Goal: Task Accomplishment & Management: Complete application form

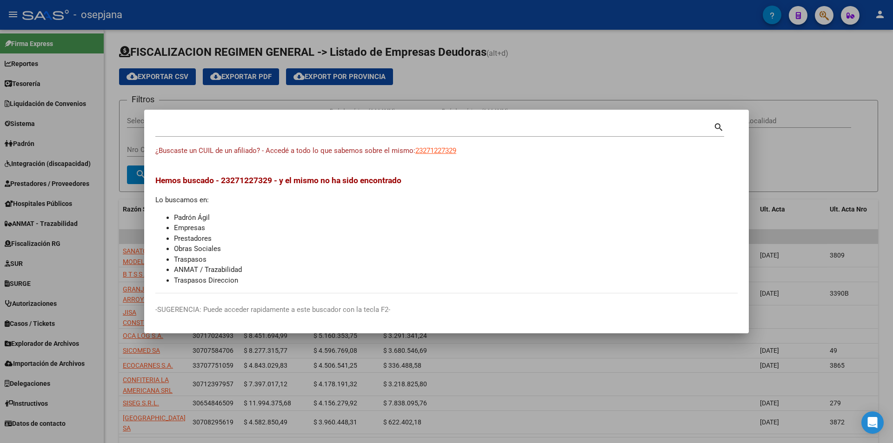
scroll to position [54, 0]
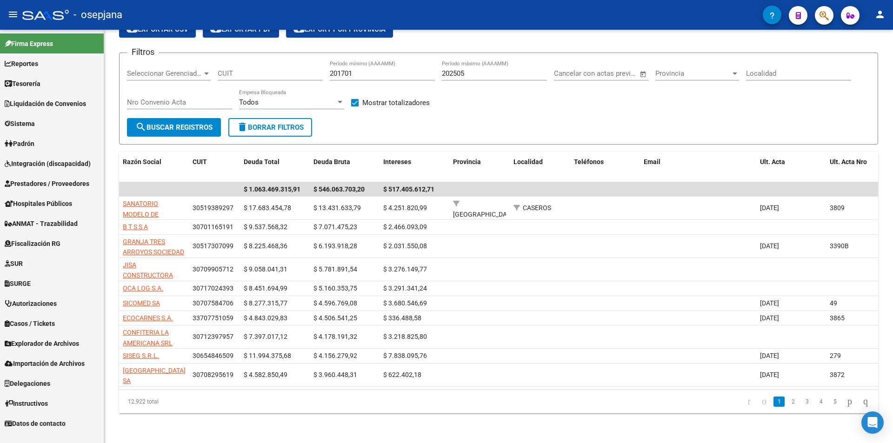
click at [37, 181] on span "Prestadores / Proveedores" at bounding box center [47, 184] width 85 height 10
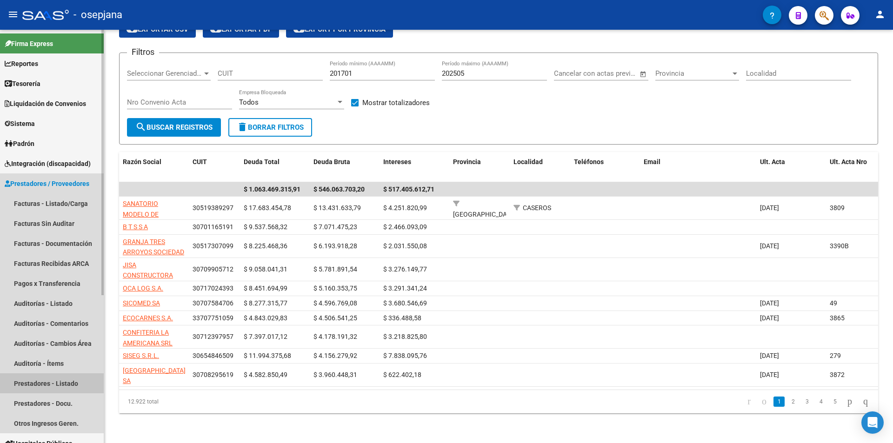
click at [54, 378] on link "Prestadores - Listado" at bounding box center [52, 383] width 104 height 20
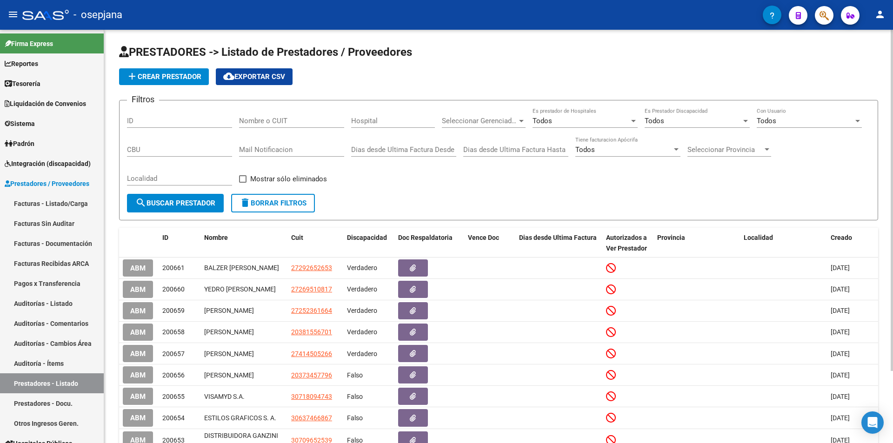
click at [297, 115] on div "Nombre o CUIT" at bounding box center [291, 118] width 105 height 20
paste input "40464289"
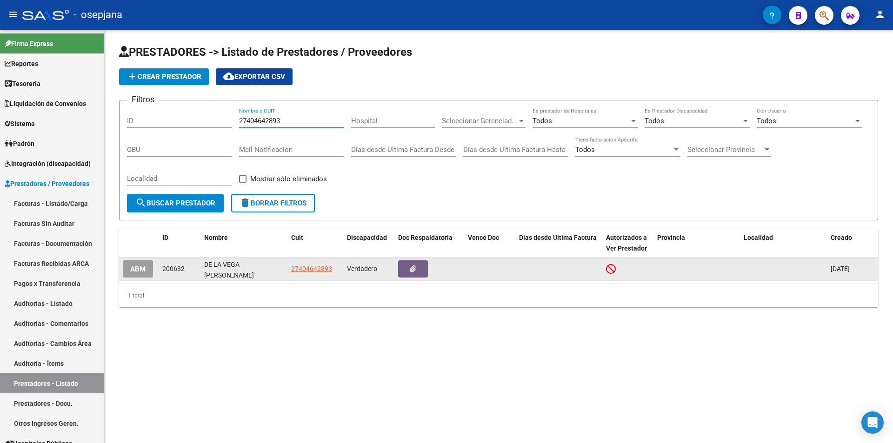
type input "27404642893"
drag, startPoint x: 204, startPoint y: 266, endPoint x: 274, endPoint y: 267, distance: 69.8
click at [274, 267] on div "DE LA VEGA [PERSON_NAME]" at bounding box center [244, 270] width 80 height 20
copy div "DE LA VEGA [PERSON_NAME]"
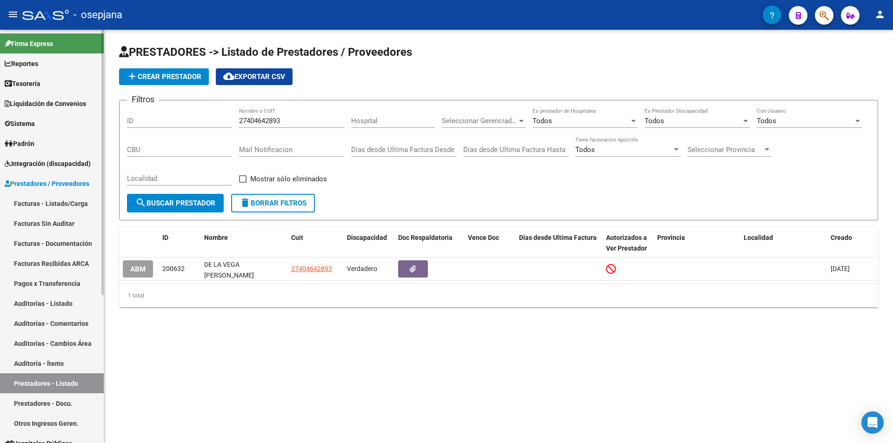
click at [33, 180] on span "Prestadores / Proveedores" at bounding box center [47, 184] width 85 height 10
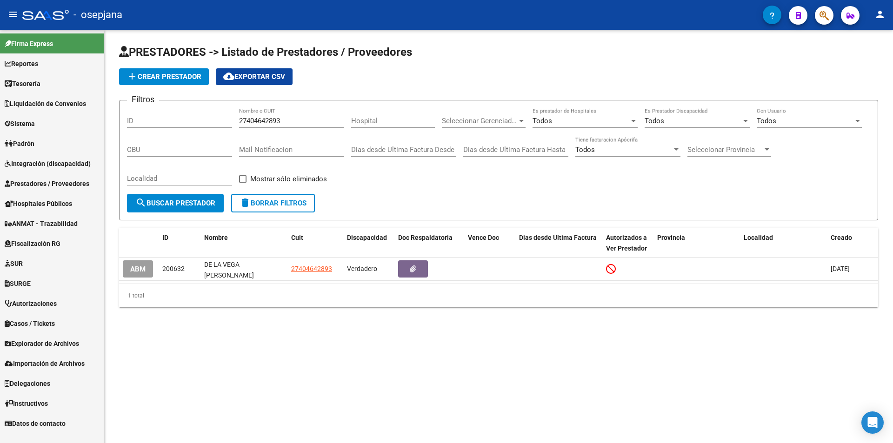
click at [33, 125] on span "Sistema" at bounding box center [20, 124] width 30 height 10
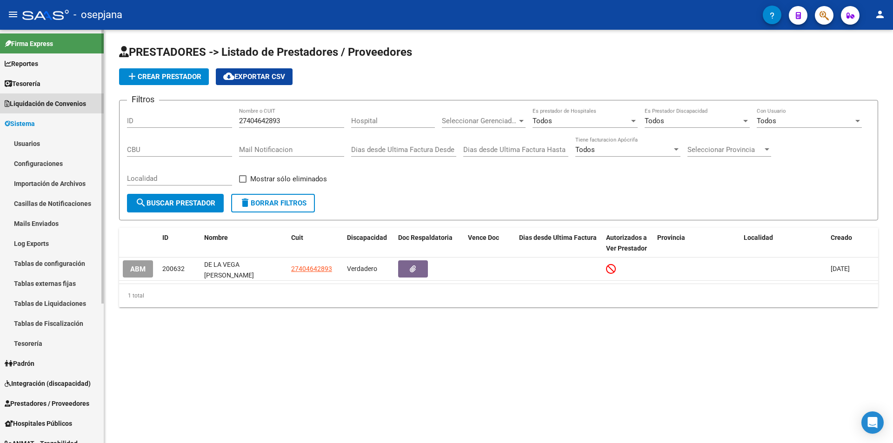
click at [43, 101] on span "Liquidación de Convenios" at bounding box center [45, 104] width 81 height 10
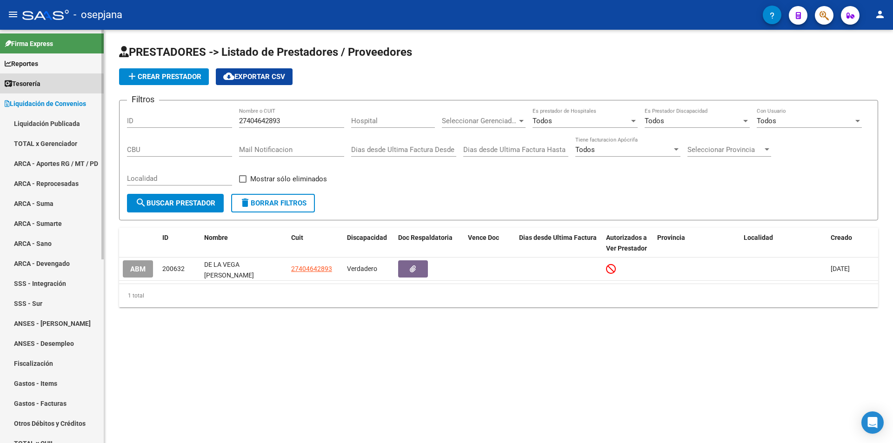
click at [40, 86] on span "Tesorería" at bounding box center [23, 84] width 36 height 10
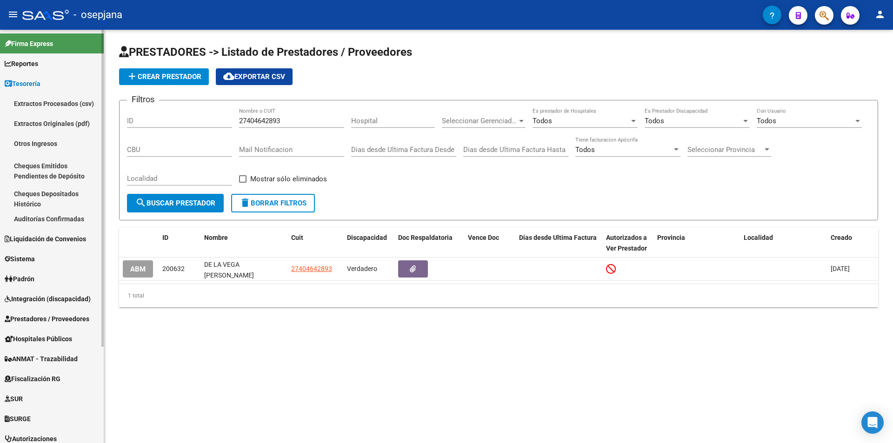
click at [48, 84] on link "Tesorería" at bounding box center [52, 83] width 104 height 20
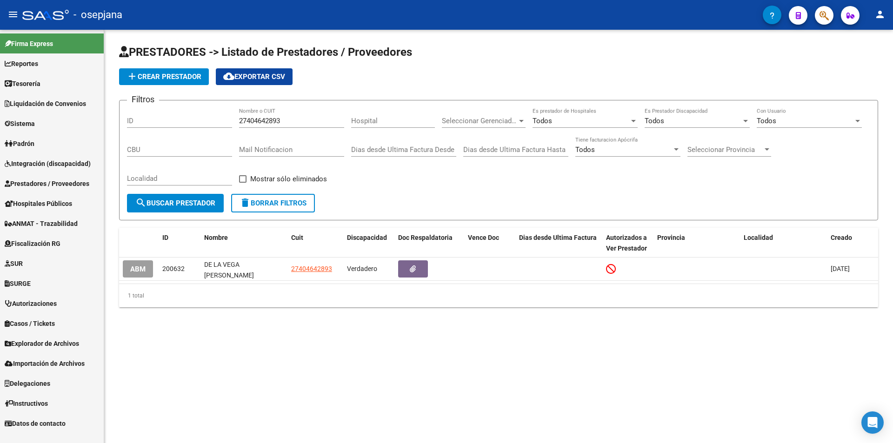
click at [35, 125] on span "Sistema" at bounding box center [20, 124] width 30 height 10
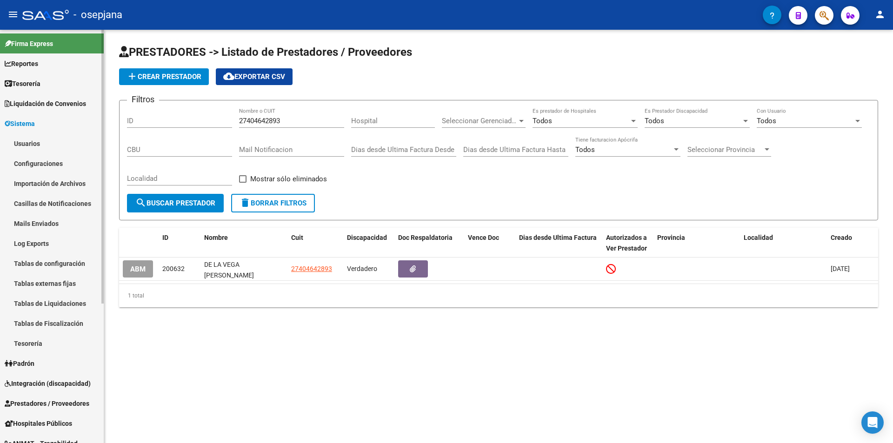
click at [45, 142] on link "Usuarios" at bounding box center [52, 143] width 104 height 20
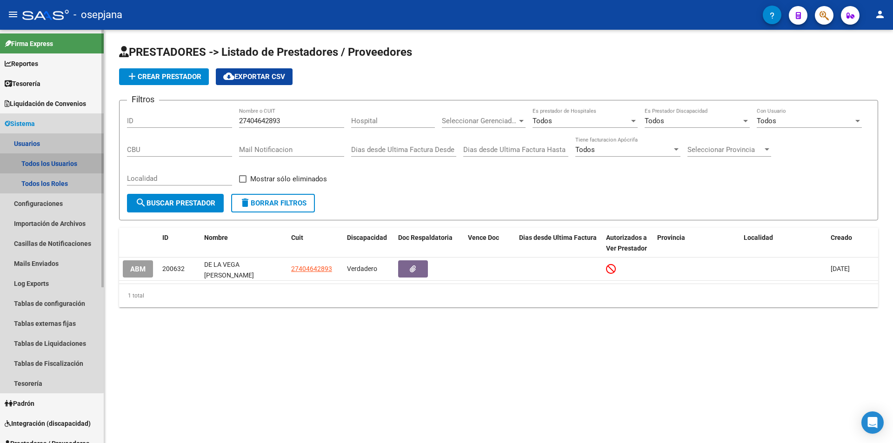
click at [50, 164] on link "Todos los Usuarios" at bounding box center [52, 163] width 104 height 20
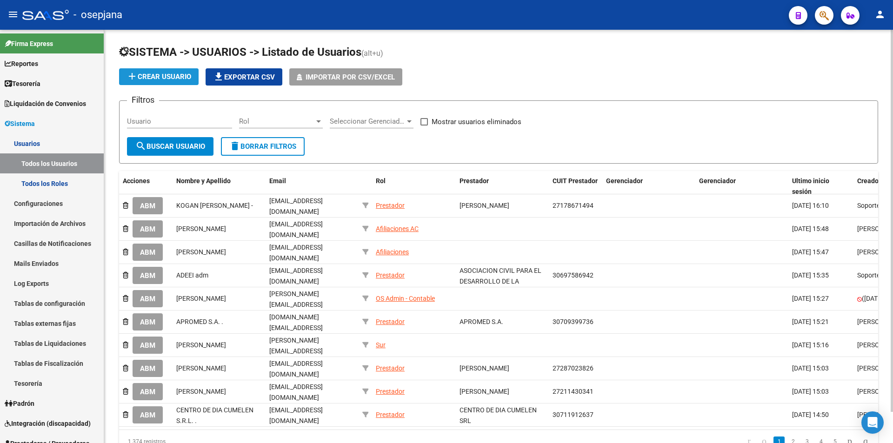
click at [182, 77] on span "add Crear Usuario" at bounding box center [158, 77] width 65 height 8
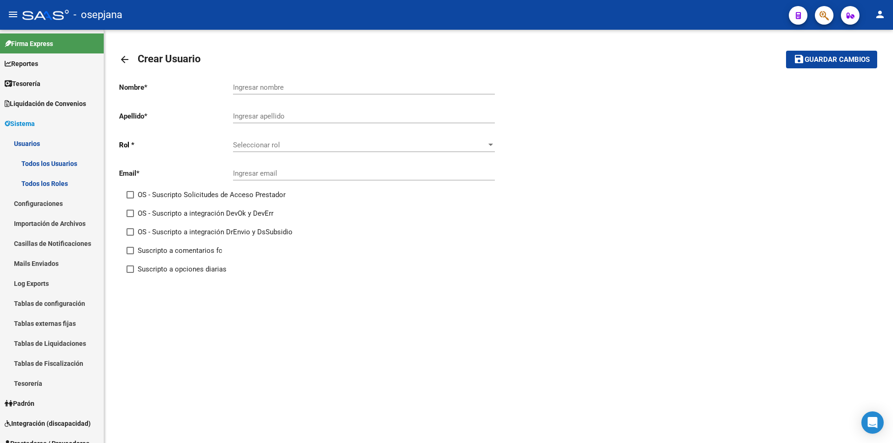
click at [281, 84] on input "Ingresar nombre" at bounding box center [364, 87] width 262 height 8
paste input "DE LA VEGA [PERSON_NAME]"
drag, startPoint x: 274, startPoint y: 87, endPoint x: 219, endPoint y: 87, distance: 55.3
click at [219, 87] on app-form-text-field "Nombre * DE LA VEGA [PERSON_NAME] nombre" at bounding box center [307, 87] width 376 height 8
type input "[PERSON_NAME]"
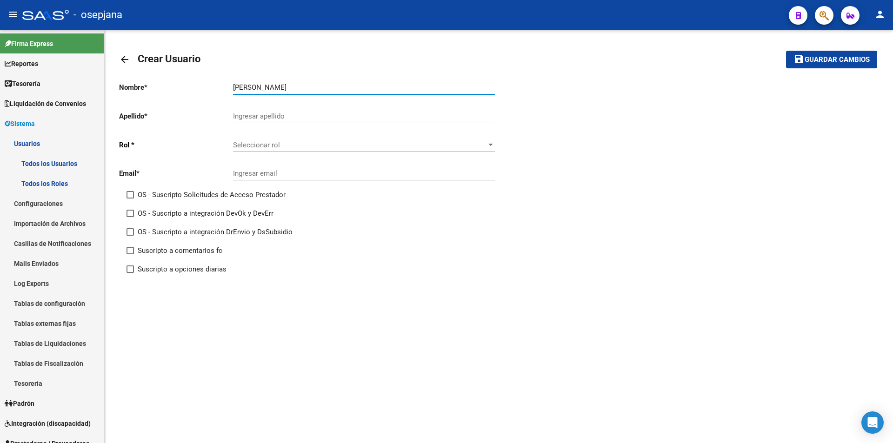
click at [247, 113] on input "Ingresar apellido" at bounding box center [364, 116] width 262 height 8
paste input "DE LA VEGA"
type input "DE LA VEGA"
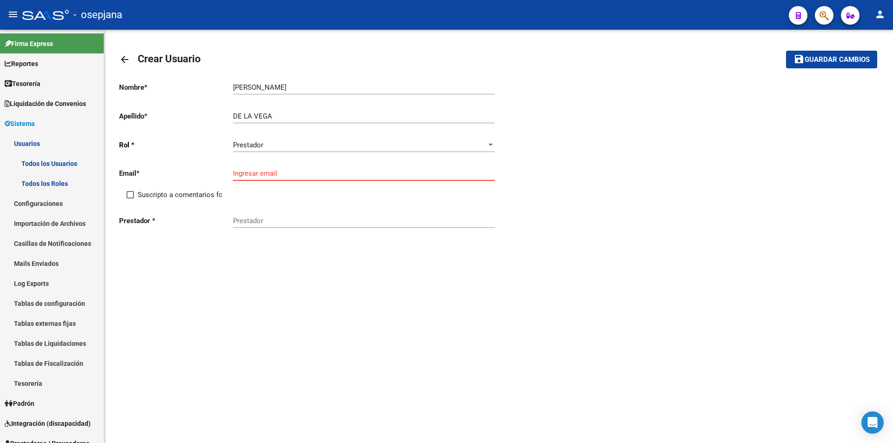
paste input "[EMAIL_ADDRESS][DOMAIN_NAME]"
type input "[EMAIL_ADDRESS][DOMAIN_NAME]"
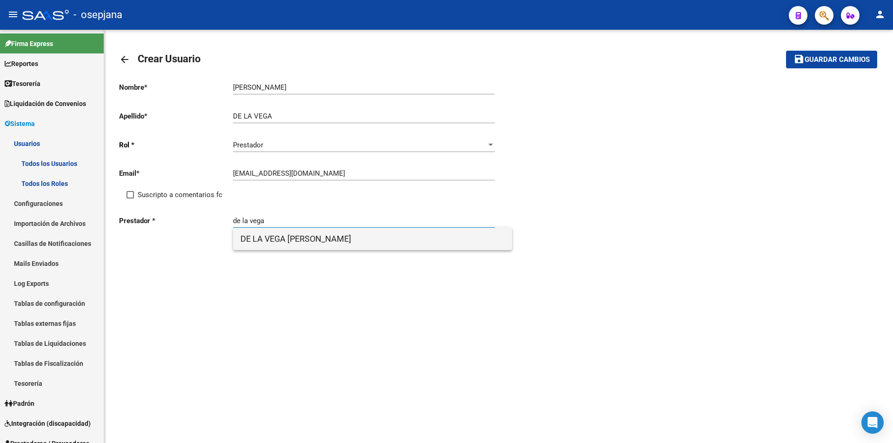
drag, startPoint x: 290, startPoint y: 240, endPoint x: 595, endPoint y: 144, distance: 319.6
click at [292, 240] on span "DE LA VEGA [PERSON_NAME]" at bounding box center [372, 239] width 264 height 22
type input "DE LA VEGA [PERSON_NAME]"
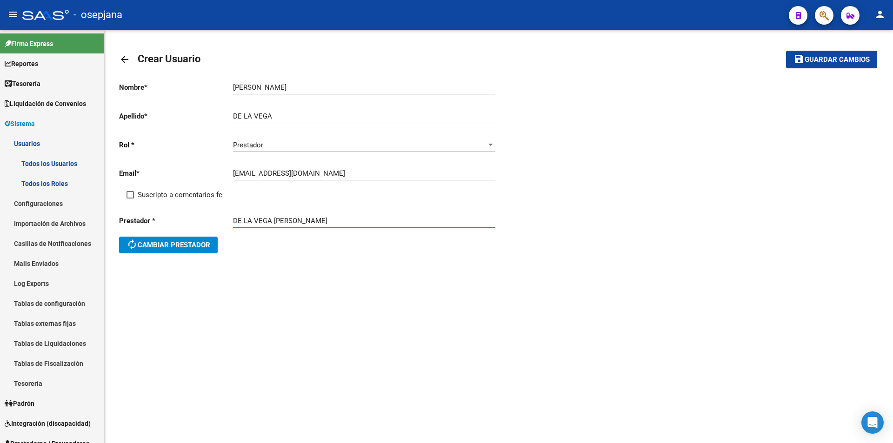
click at [837, 59] on span "Guardar cambios" at bounding box center [837, 60] width 65 height 8
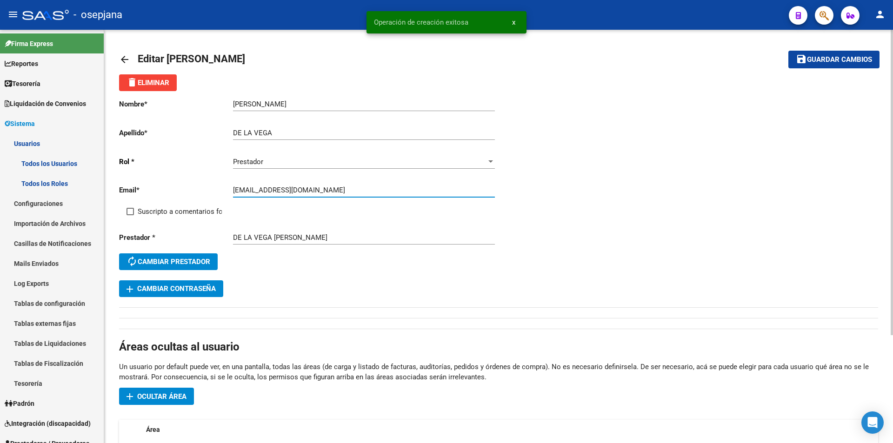
drag, startPoint x: 234, startPoint y: 189, endPoint x: 293, endPoint y: 189, distance: 58.6
click at [293, 189] on input "[EMAIL_ADDRESS][DOMAIN_NAME]" at bounding box center [364, 190] width 262 height 8
click at [188, 290] on span "add Cambiar Contraseña" at bounding box center [170, 289] width 89 height 8
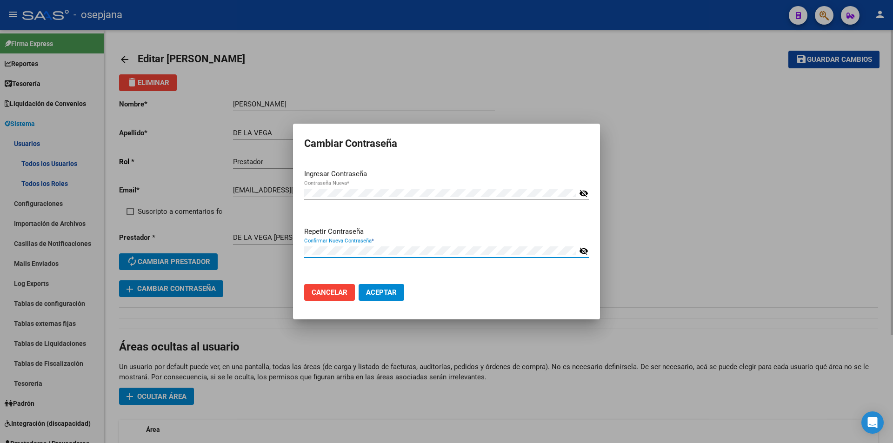
click at [359, 284] on button "Aceptar" at bounding box center [382, 292] width 46 height 17
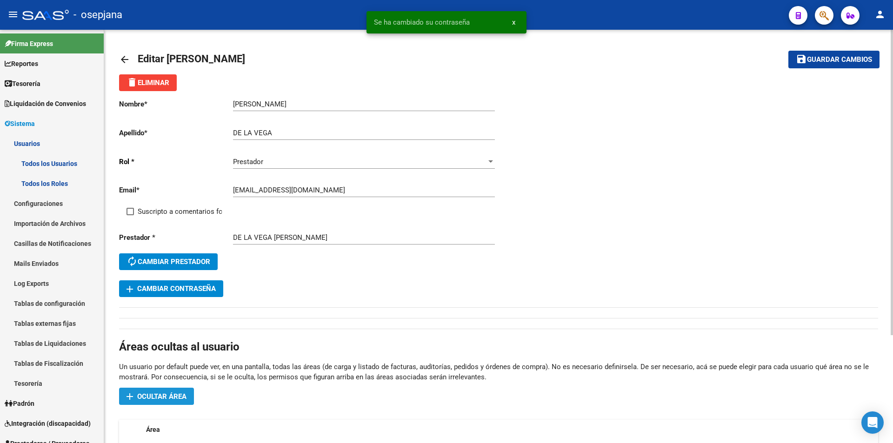
click at [151, 401] on button "add Ocultar área" at bounding box center [156, 396] width 75 height 17
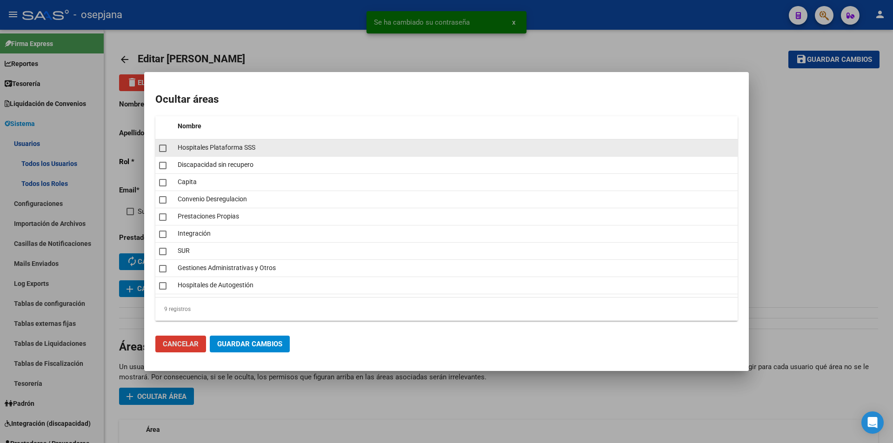
click at [162, 155] on datatable-body-cell at bounding box center [164, 148] width 19 height 17
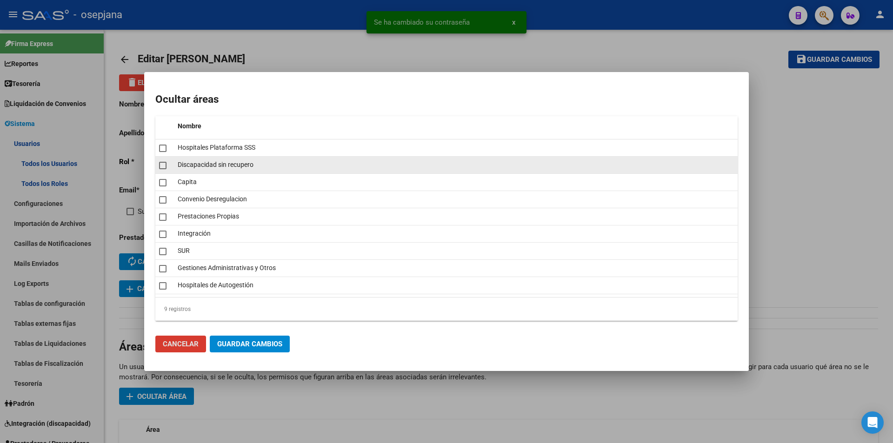
checkbox input "true"
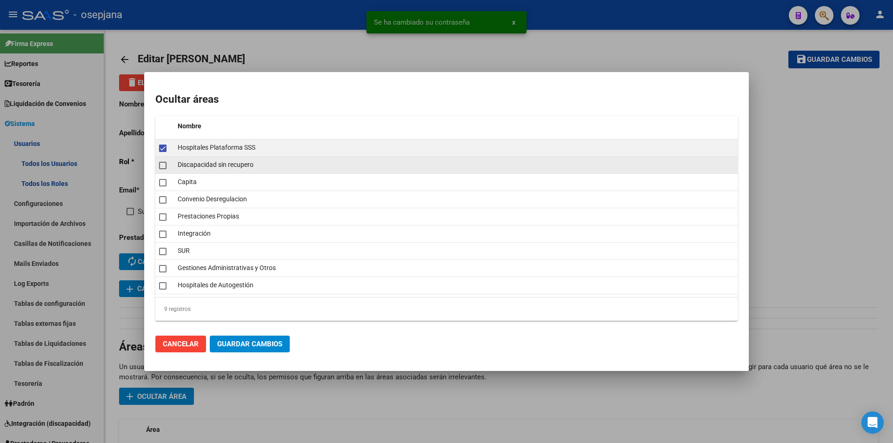
click at [162, 171] on mat-checkbox at bounding box center [162, 165] width 7 height 13
checkbox input "true"
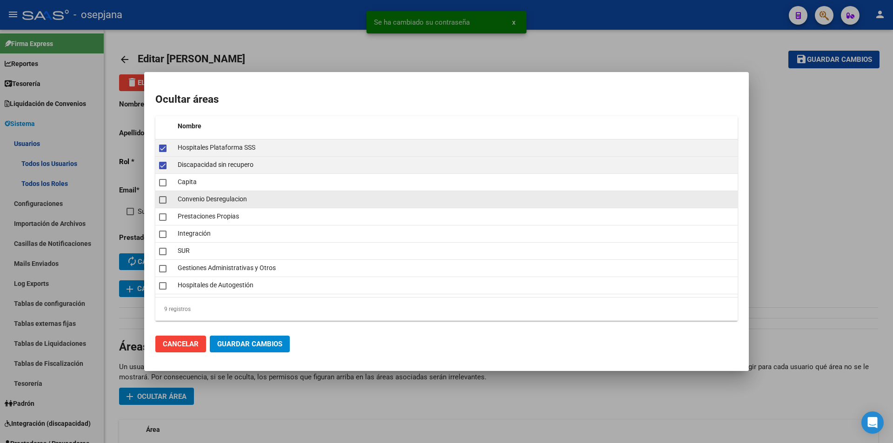
drag, startPoint x: 162, startPoint y: 185, endPoint x: 161, endPoint y: 193, distance: 8.4
click at [162, 186] on mat-checkbox at bounding box center [162, 182] width 7 height 13
checkbox input "true"
click at [161, 194] on mat-checkbox at bounding box center [162, 199] width 7 height 13
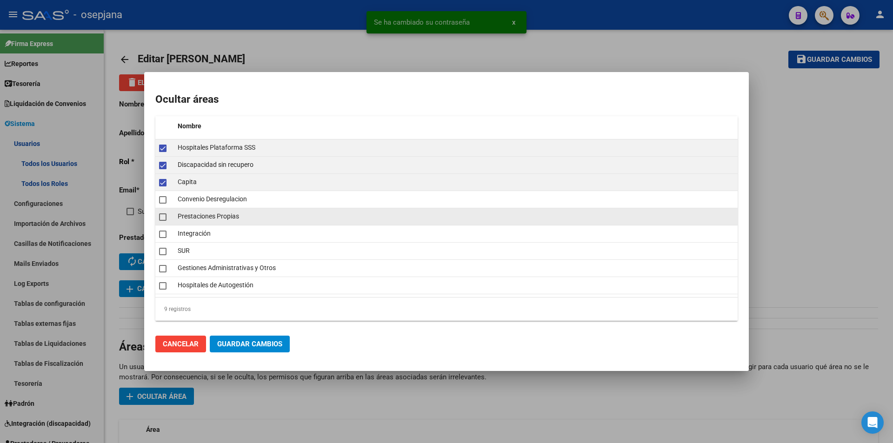
checkbox input "true"
click at [161, 220] on span at bounding box center [162, 216] width 7 height 7
checkbox input "true"
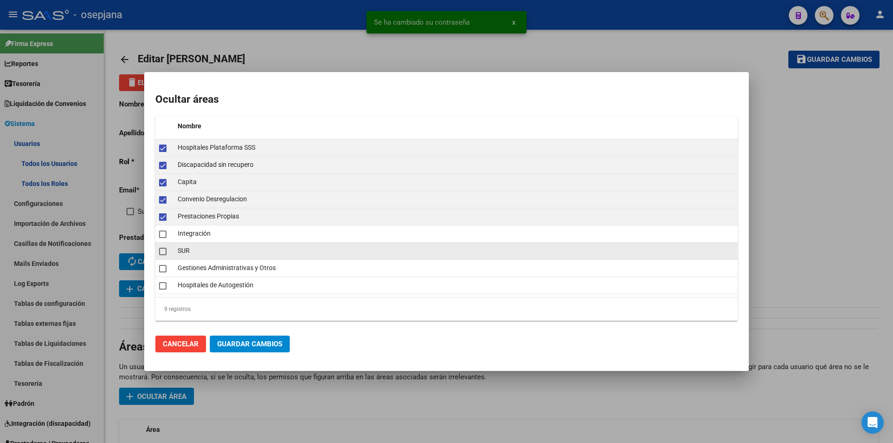
drag, startPoint x: 161, startPoint y: 252, endPoint x: 161, endPoint y: 259, distance: 6.5
click at [161, 254] on span at bounding box center [162, 251] width 7 height 7
checkbox input "true"
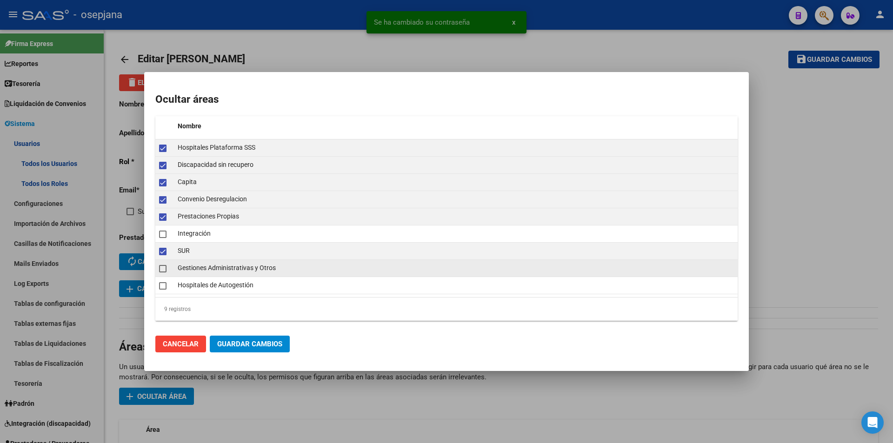
click at [160, 273] on mat-checkbox at bounding box center [162, 268] width 7 height 13
checkbox input "true"
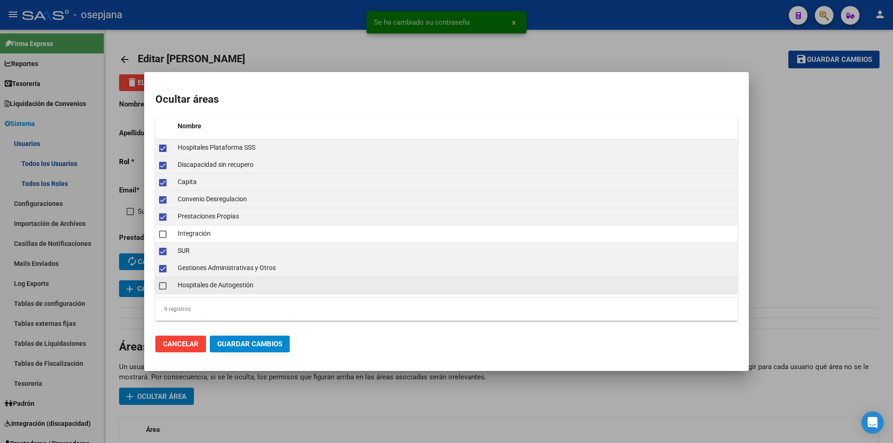
click at [161, 286] on span at bounding box center [162, 285] width 7 height 7
checkbox input "true"
click at [242, 344] on span "Guardar Cambios" at bounding box center [249, 344] width 65 height 8
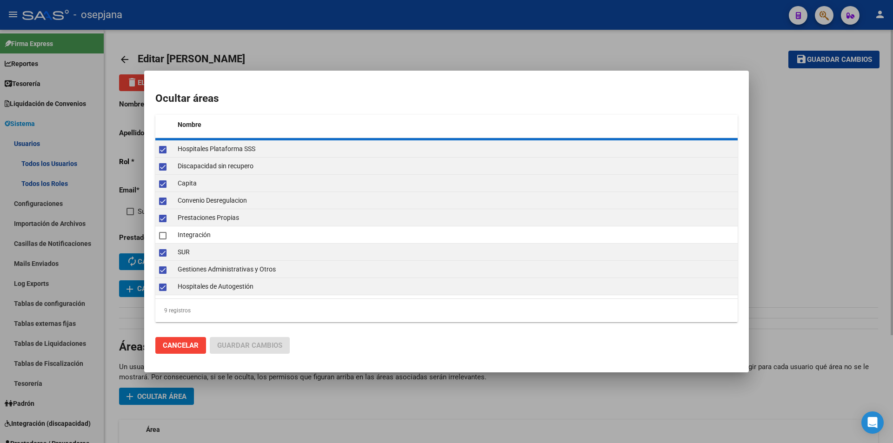
checkbox input "false"
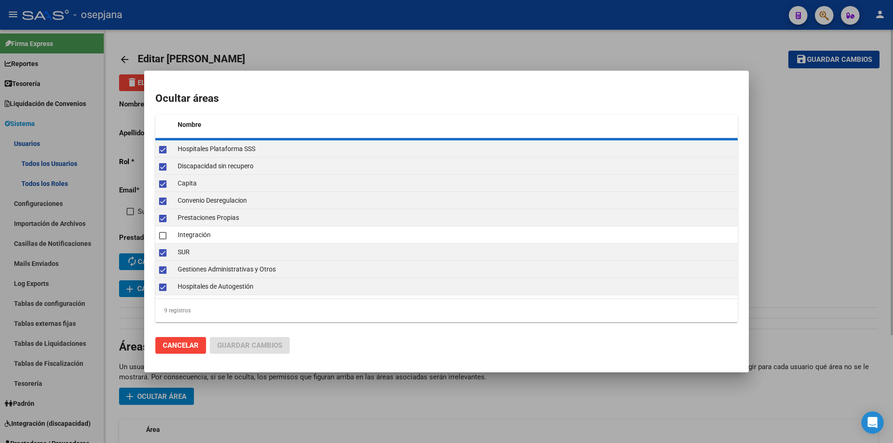
checkbox input "false"
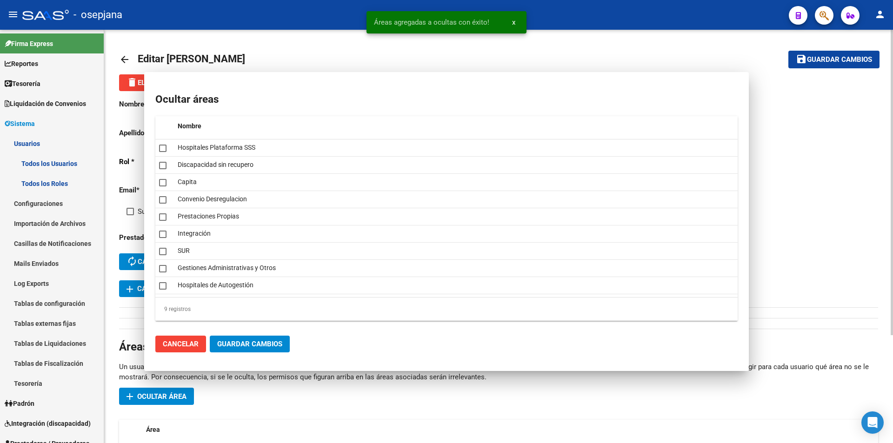
click at [821, 59] on span "Guardar cambios" at bounding box center [839, 60] width 65 height 8
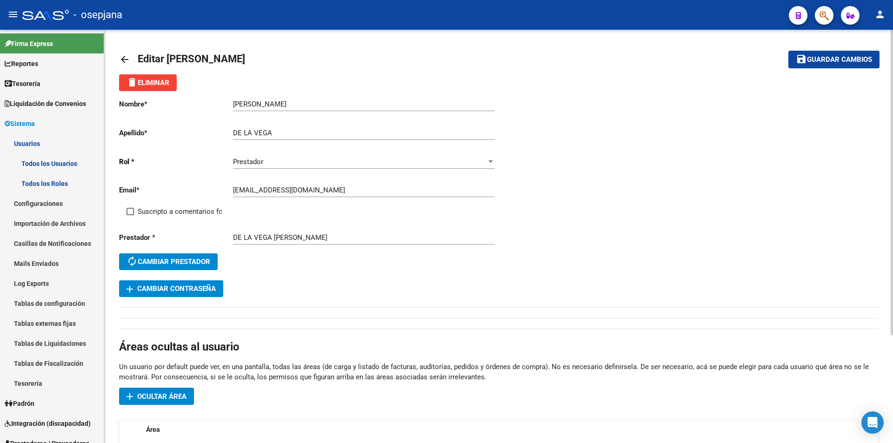
click at [121, 58] on mat-icon "arrow_back" at bounding box center [124, 59] width 11 height 11
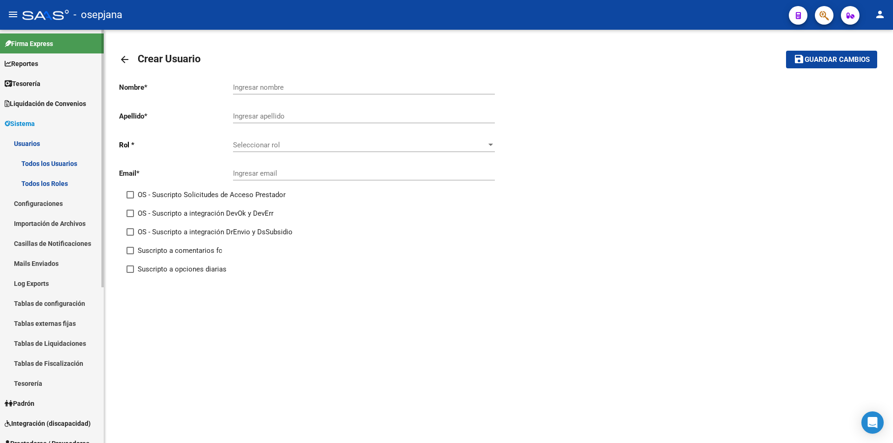
click at [33, 120] on span "Sistema" at bounding box center [20, 124] width 30 height 10
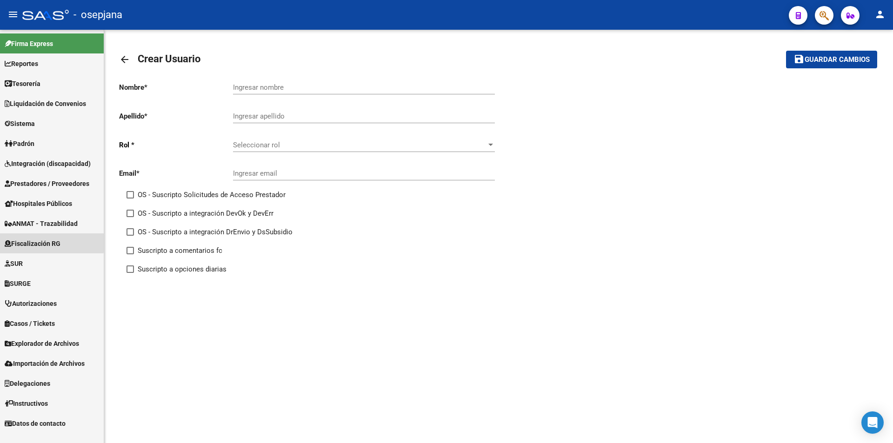
click at [40, 237] on link "Fiscalización RG" at bounding box center [52, 243] width 104 height 20
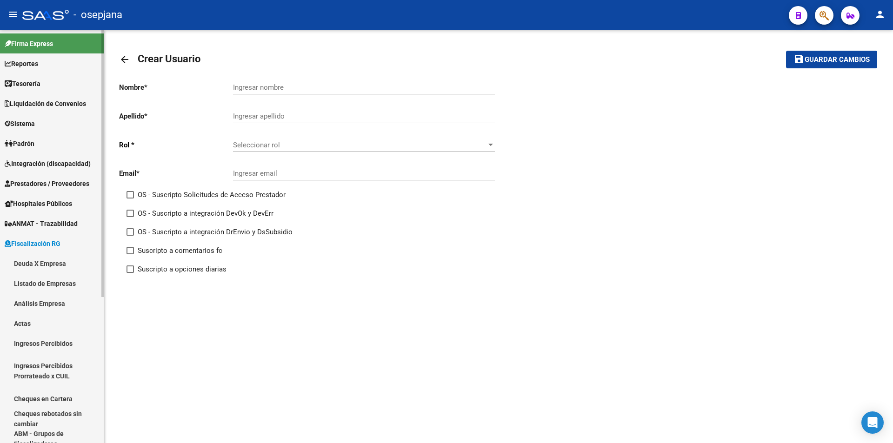
click at [53, 263] on link "Deuda X Empresa" at bounding box center [52, 263] width 104 height 20
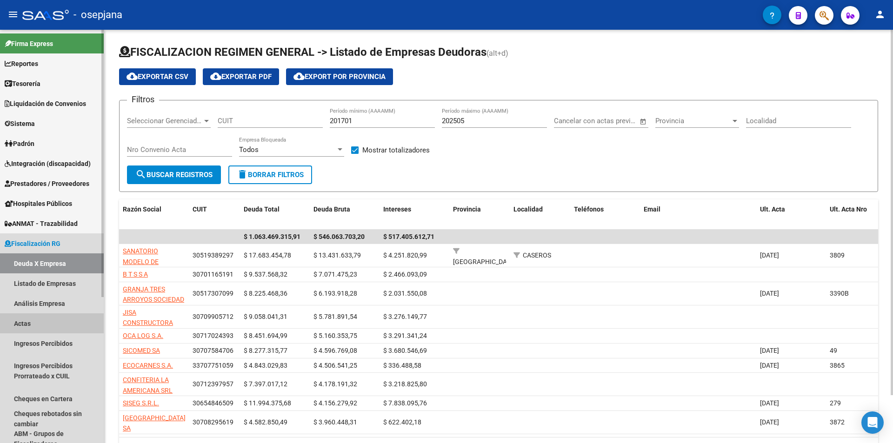
click at [19, 325] on link "Actas" at bounding box center [52, 323] width 104 height 20
